Goal: Leave review/rating: Leave review/rating

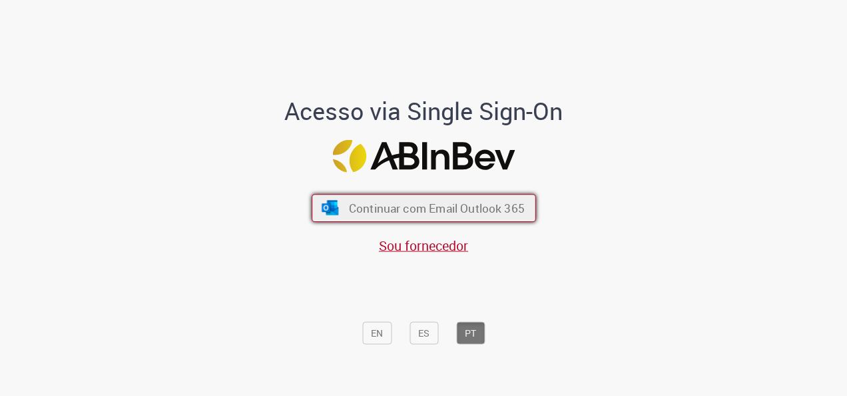
click at [433, 201] on span "Continuar com Email Outlook 365" at bounding box center [436, 208] width 176 height 15
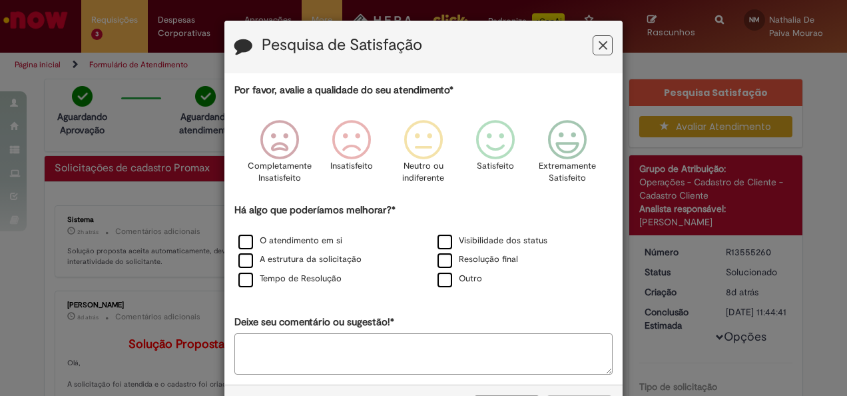
click at [605, 47] on button "Feedback" at bounding box center [603, 45] width 20 height 20
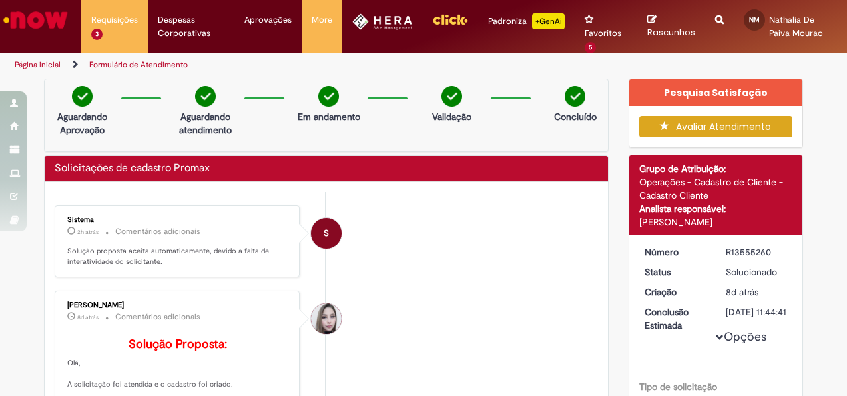
click at [673, 132] on button "Avaliar Atendimento" at bounding box center [717, 126] width 154 height 21
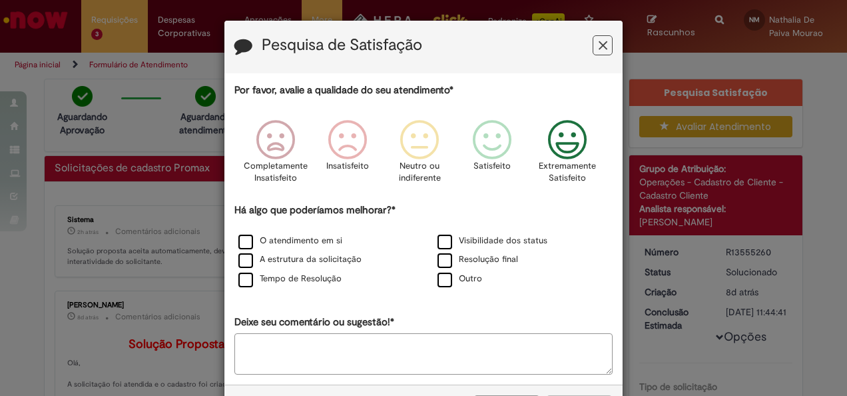
click at [560, 160] on p "Extremamente Satisfeito" at bounding box center [567, 172] width 57 height 25
click at [253, 276] on label "Tempo de Resolução" at bounding box center [289, 278] width 103 height 13
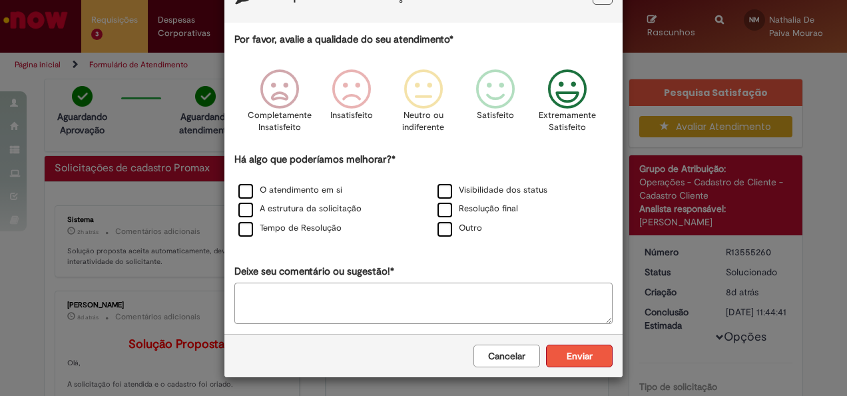
click at [593, 344] on button "Enviar" at bounding box center [579, 355] width 67 height 23
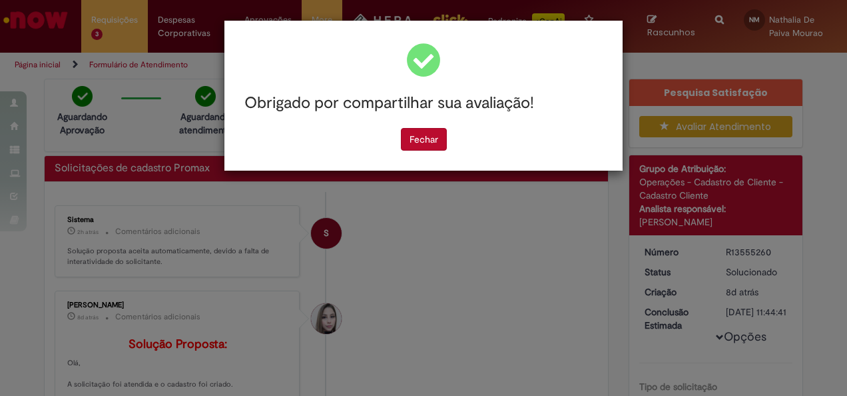
scroll to position [0, 0]
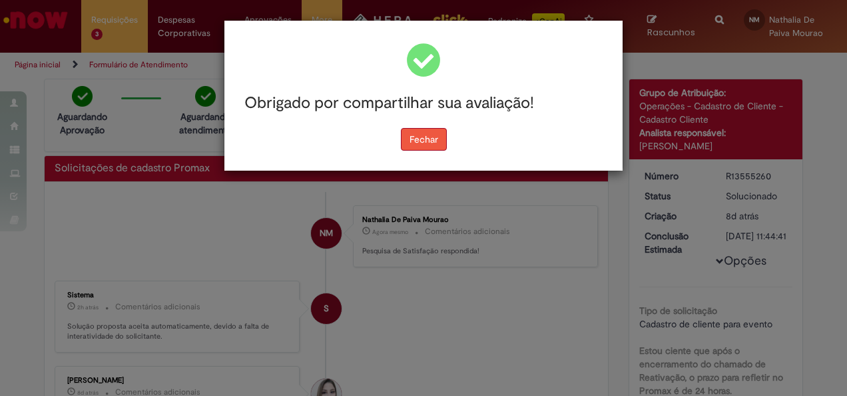
click at [422, 132] on button "Fechar" at bounding box center [424, 139] width 46 height 23
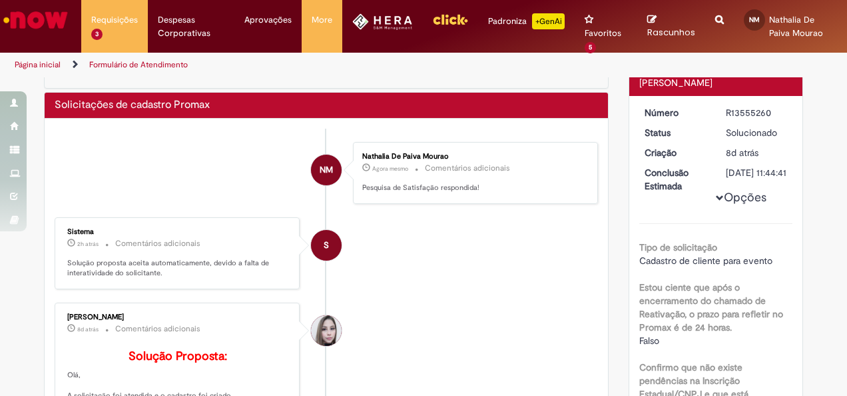
scroll to position [64, 0]
